Goal: Task Accomplishment & Management: Manage account settings

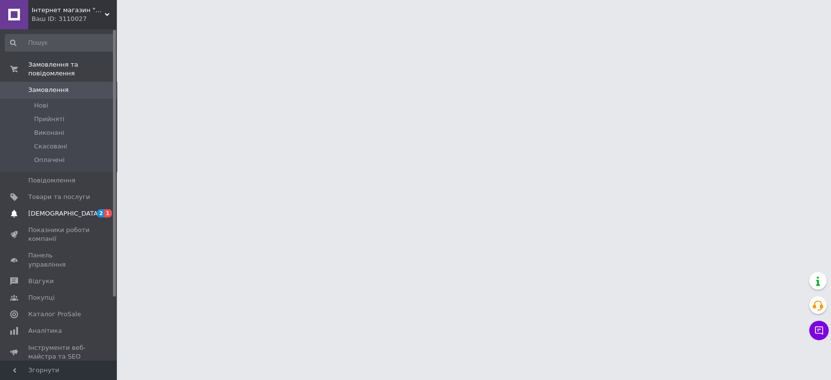
click at [67, 209] on span "[DEMOGRAPHIC_DATA]" at bounding box center [59, 213] width 62 height 9
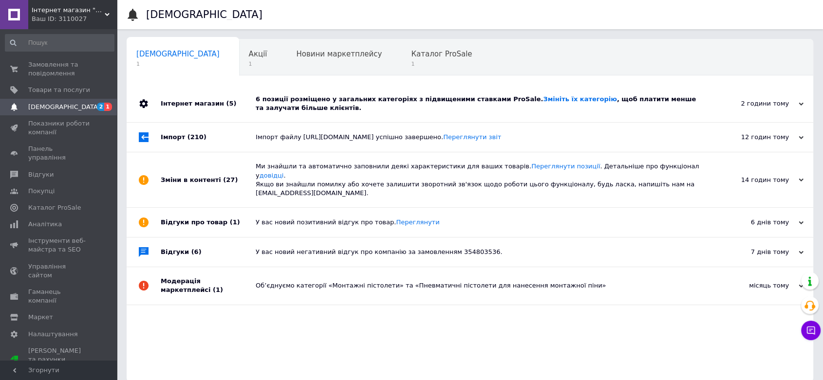
click at [370, 115] on div "6 позиції розміщено у загальних категоріях з підвищеними ставками ProSale. Змін…" at bounding box center [481, 103] width 450 height 37
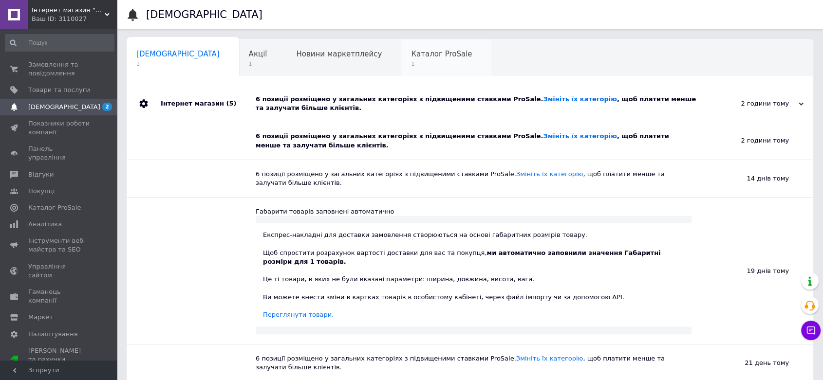
click at [401, 68] on div "Каталог ProSale 1" at bounding box center [446, 57] width 90 height 37
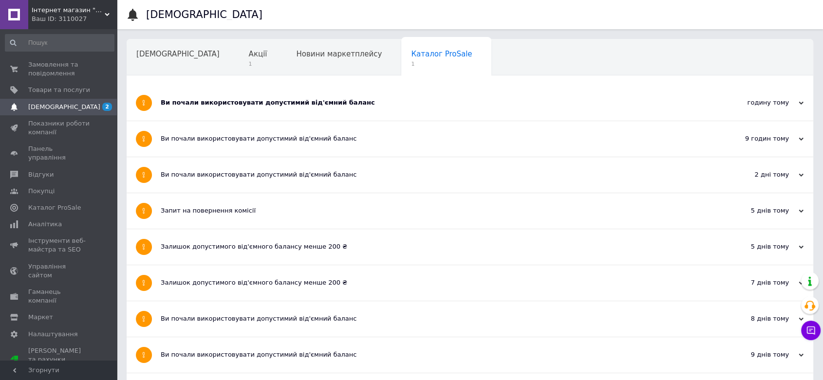
click at [183, 102] on div "Ви почали використовувати допустимий від'ємний баланс" at bounding box center [433, 102] width 545 height 9
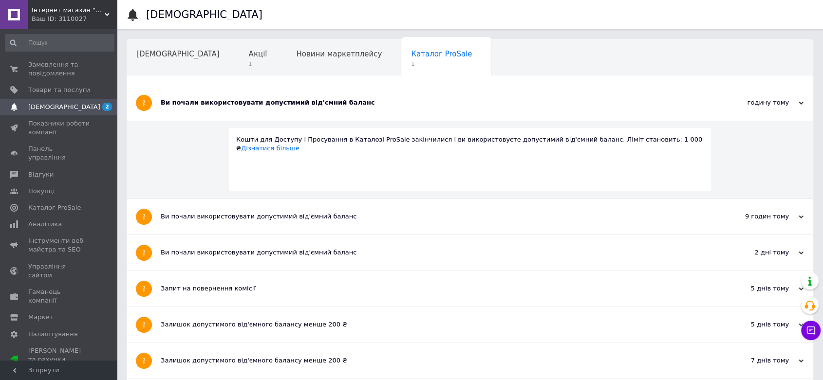
click at [69, 104] on span "[DEMOGRAPHIC_DATA]" at bounding box center [59, 107] width 62 height 9
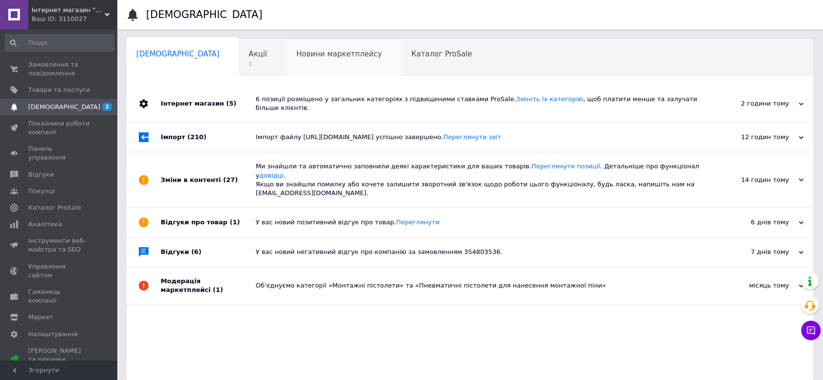
click at [323, 63] on div "Новини маркетплейсу 0" at bounding box center [343, 57] width 115 height 37
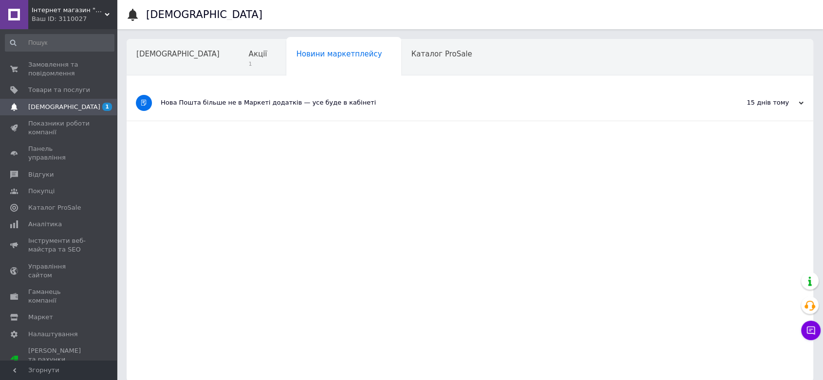
click at [297, 112] on div "Нова Пошта більше не в Маркеті додатків — усе буде в кабінеті" at bounding box center [433, 103] width 545 height 36
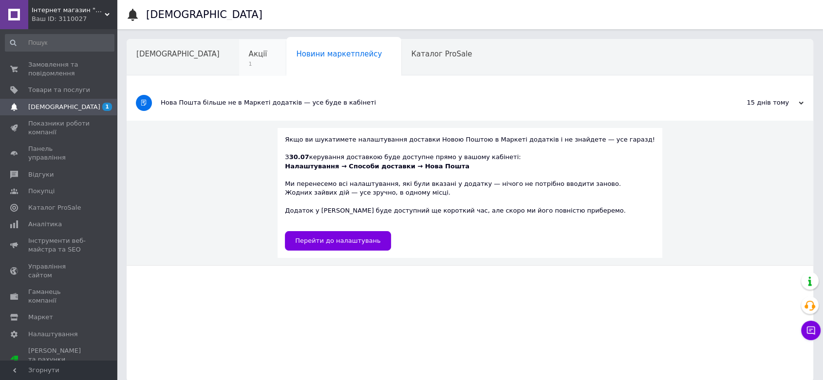
click at [249, 57] on span "Акції" at bounding box center [258, 54] width 19 height 9
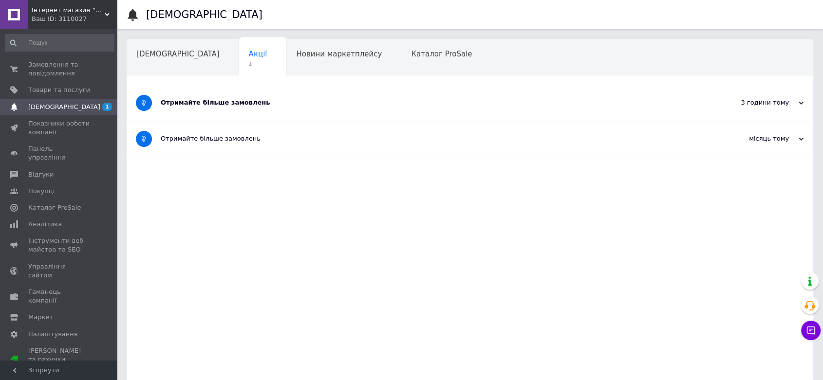
click at [210, 105] on div "Отримайте більше замовлень" at bounding box center [433, 102] width 545 height 9
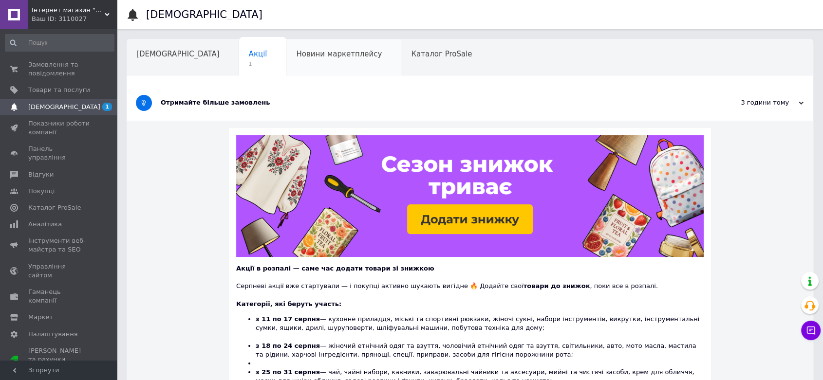
click at [286, 60] on div "Новини маркетплейсу" at bounding box center [343, 57] width 115 height 37
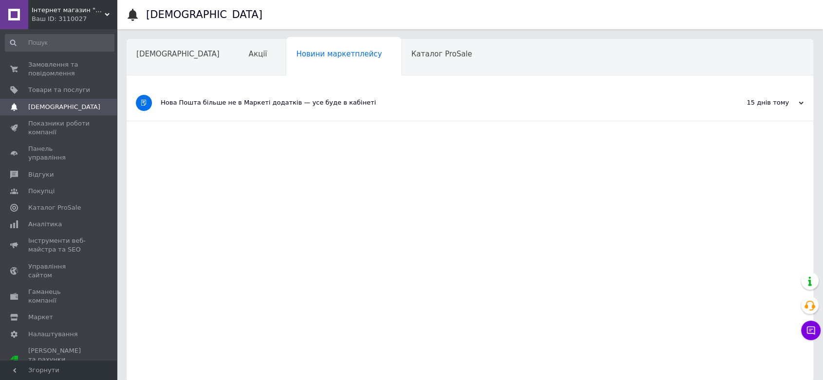
click at [322, 112] on div "Нова Пошта більше не в Маркеті додатків — усе буде в кабінеті" at bounding box center [433, 103] width 545 height 36
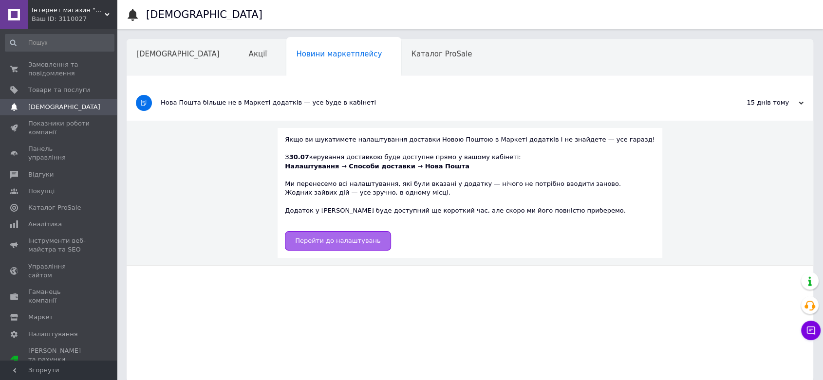
click at [336, 242] on span "Перейти до налаштувань" at bounding box center [337, 240] width 85 height 7
click at [42, 72] on span "Замовлення та повідомлення" at bounding box center [59, 69] width 62 height 18
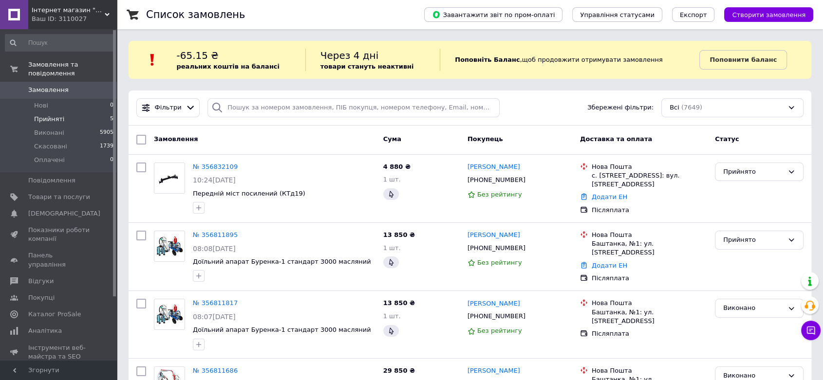
click at [63, 115] on li "Прийняті 5" at bounding box center [59, 119] width 119 height 14
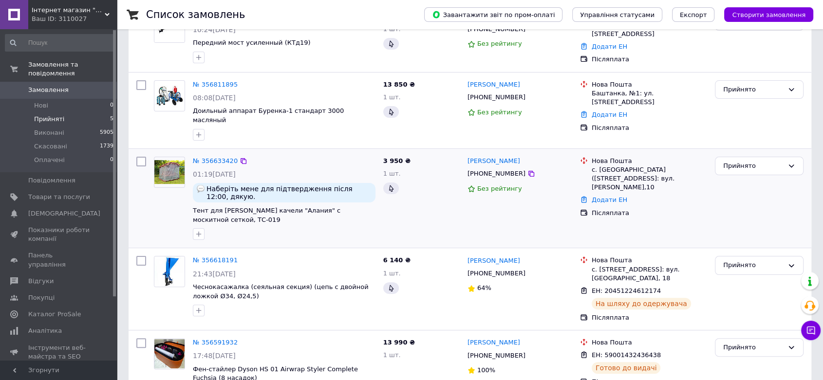
scroll to position [199, 0]
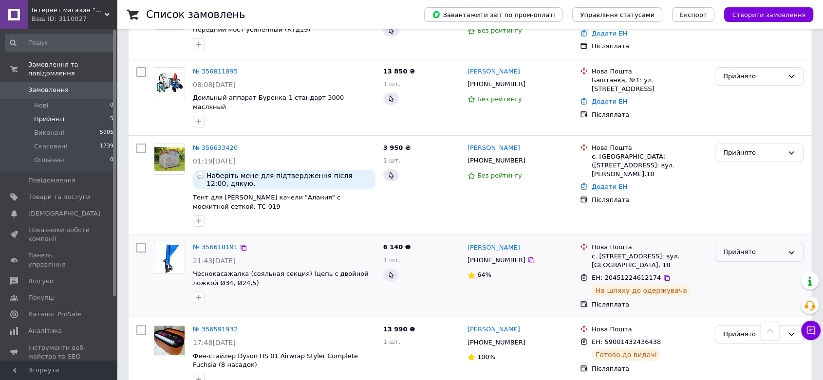
click at [747, 243] on div "Прийнято" at bounding box center [759, 252] width 89 height 19
click at [748, 264] on li "Виконано" at bounding box center [759, 273] width 88 height 18
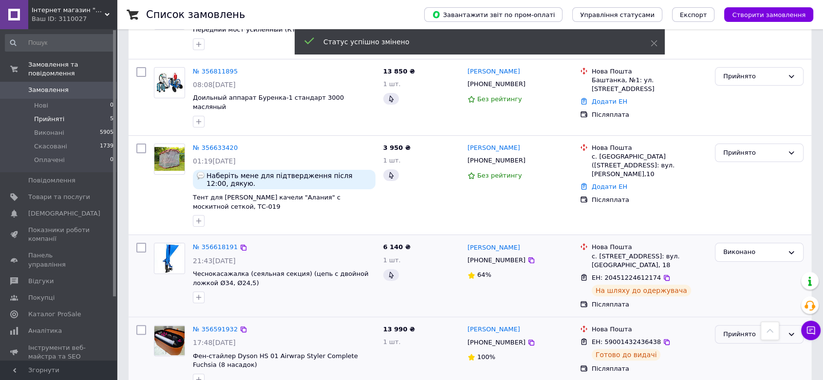
click at [732, 330] on div "Прийнято" at bounding box center [753, 335] width 60 height 10
click at [735, 346] on li "Виконано" at bounding box center [759, 355] width 88 height 18
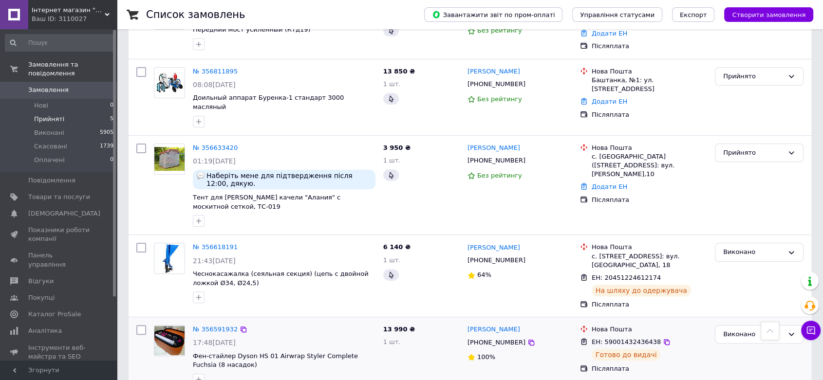
click at [69, 86] on span "Замовлення" at bounding box center [59, 90] width 62 height 9
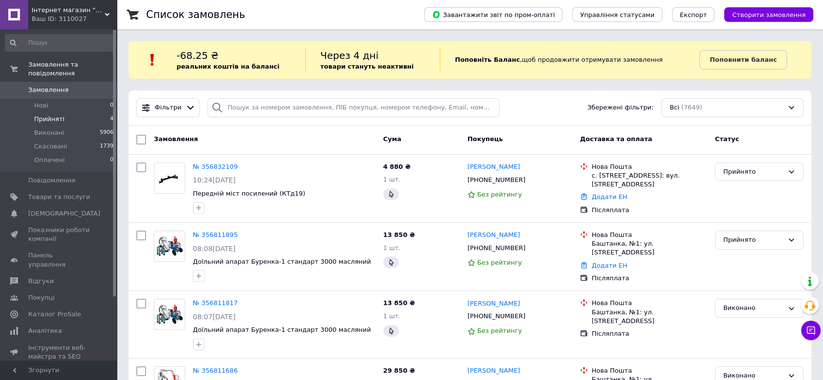
click at [82, 112] on li "Прийняті 4" at bounding box center [59, 119] width 119 height 14
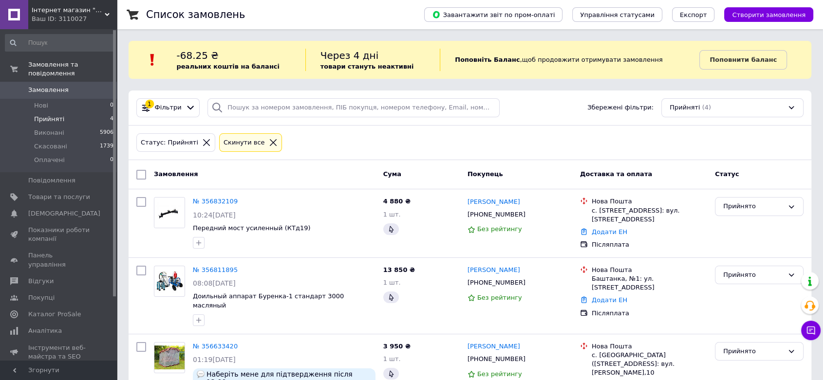
click at [74, 112] on li "Прийняті 4" at bounding box center [59, 119] width 119 height 14
click at [53, 115] on span "Прийняті" at bounding box center [49, 119] width 30 height 9
click at [61, 193] on span "Товари та послуги" at bounding box center [59, 197] width 62 height 9
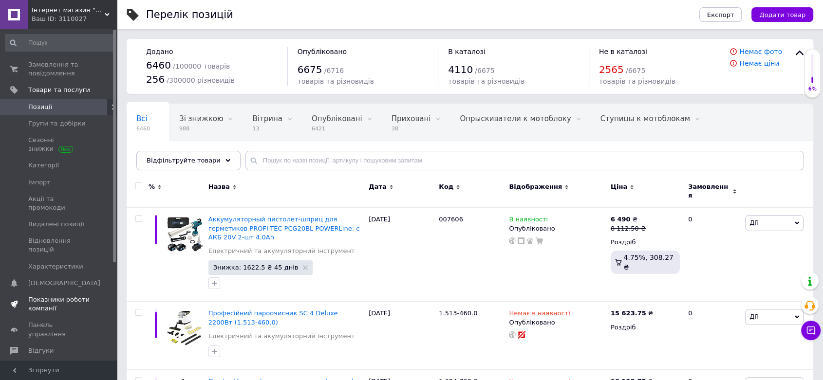
click at [59, 296] on span "Показники роботи компанії" at bounding box center [59, 305] width 62 height 18
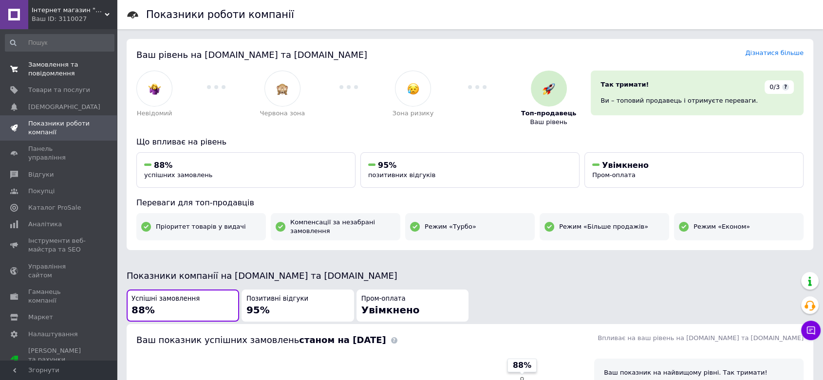
click at [60, 77] on span "Замовлення та повідомлення" at bounding box center [59, 69] width 62 height 18
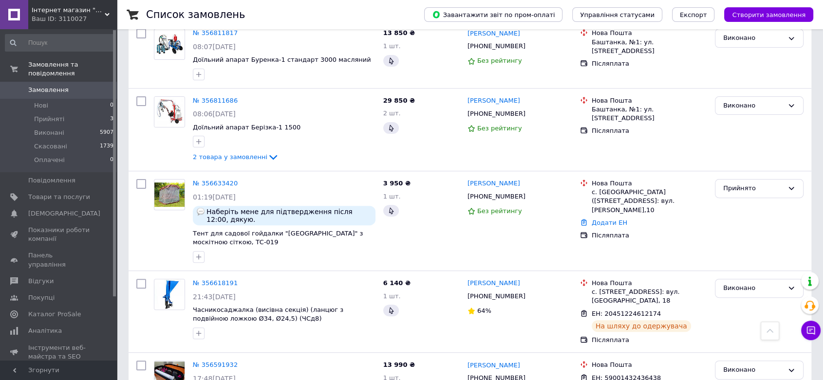
scroll to position [324, 0]
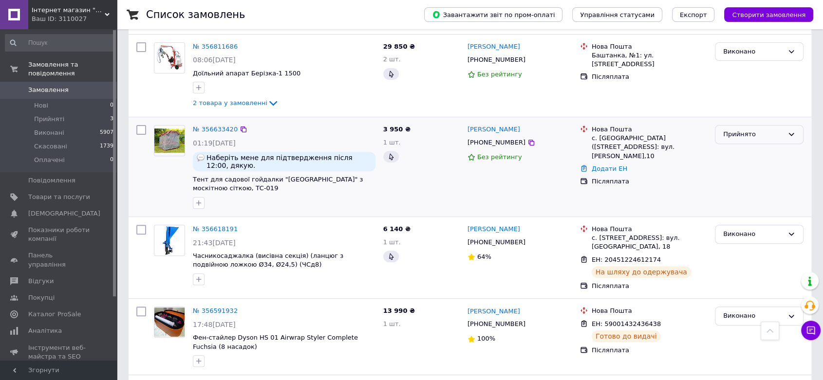
click at [760, 127] on div "Прийнято" at bounding box center [759, 134] width 89 height 19
click at [743, 155] on li "Виконано" at bounding box center [759, 155] width 88 height 18
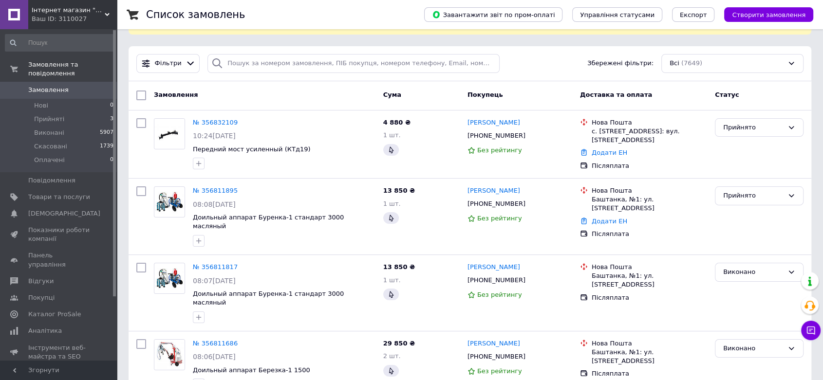
scroll to position [0, 0]
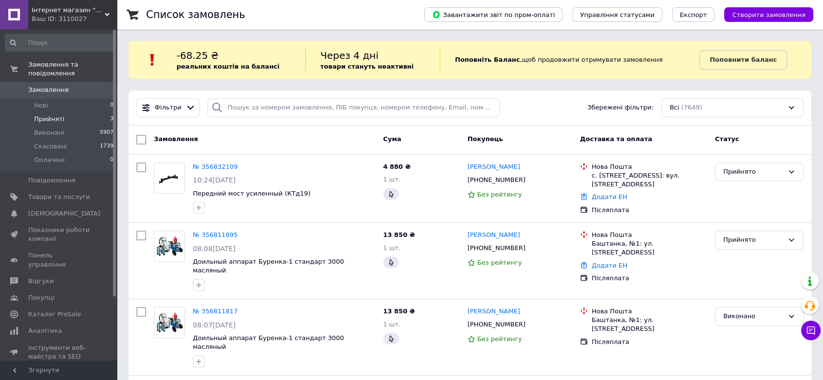
click at [43, 115] on span "Прийняті" at bounding box center [49, 119] width 30 height 9
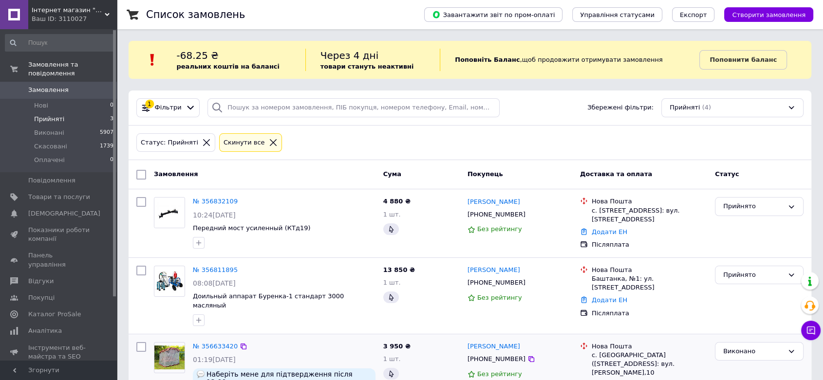
click at [50, 82] on link "Замовлення 0" at bounding box center [59, 90] width 119 height 17
